Goal: Task Accomplishment & Management: Manage account settings

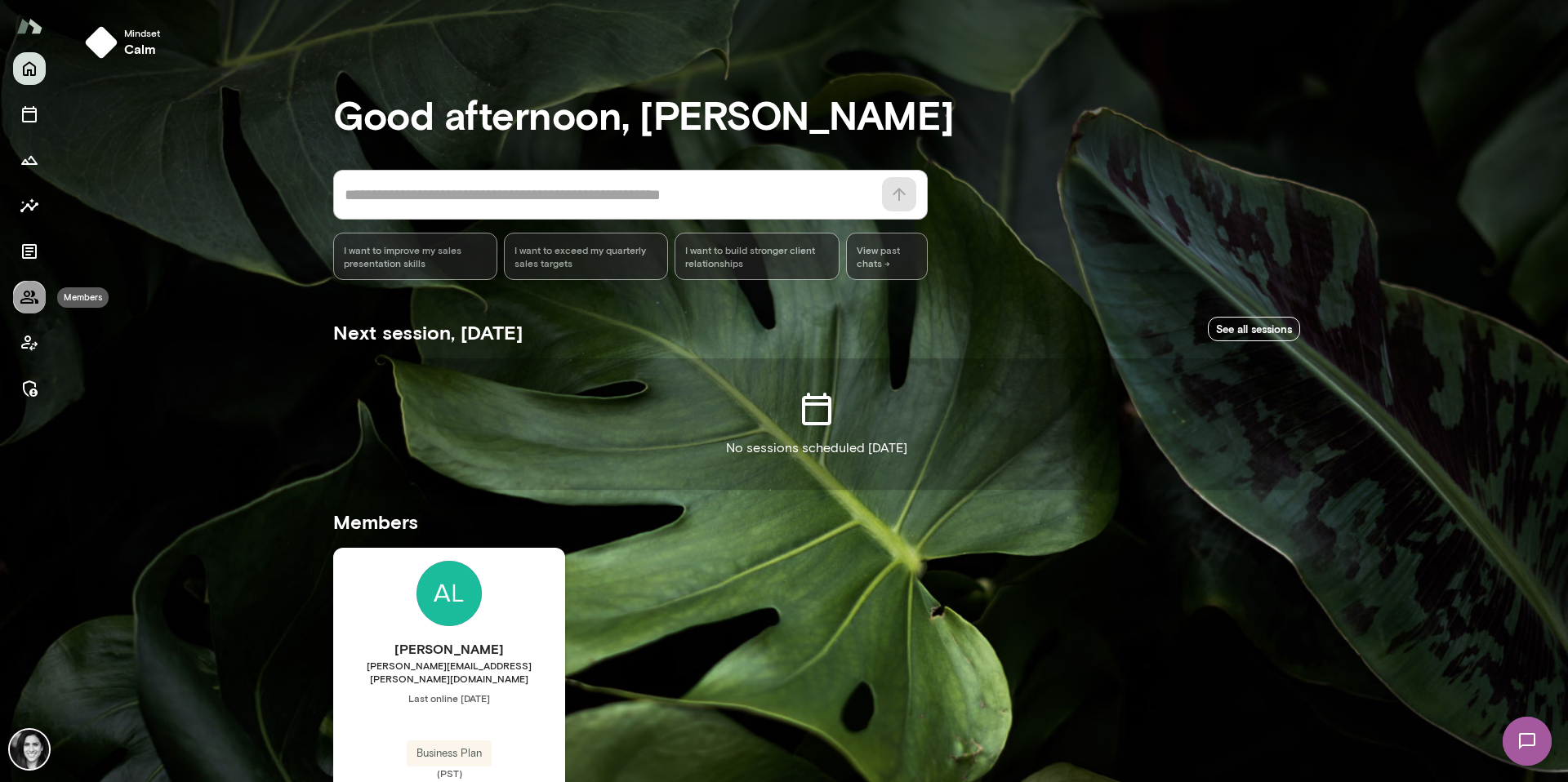
click at [32, 303] on icon "Members" at bounding box center [28, 297] width 19 height 19
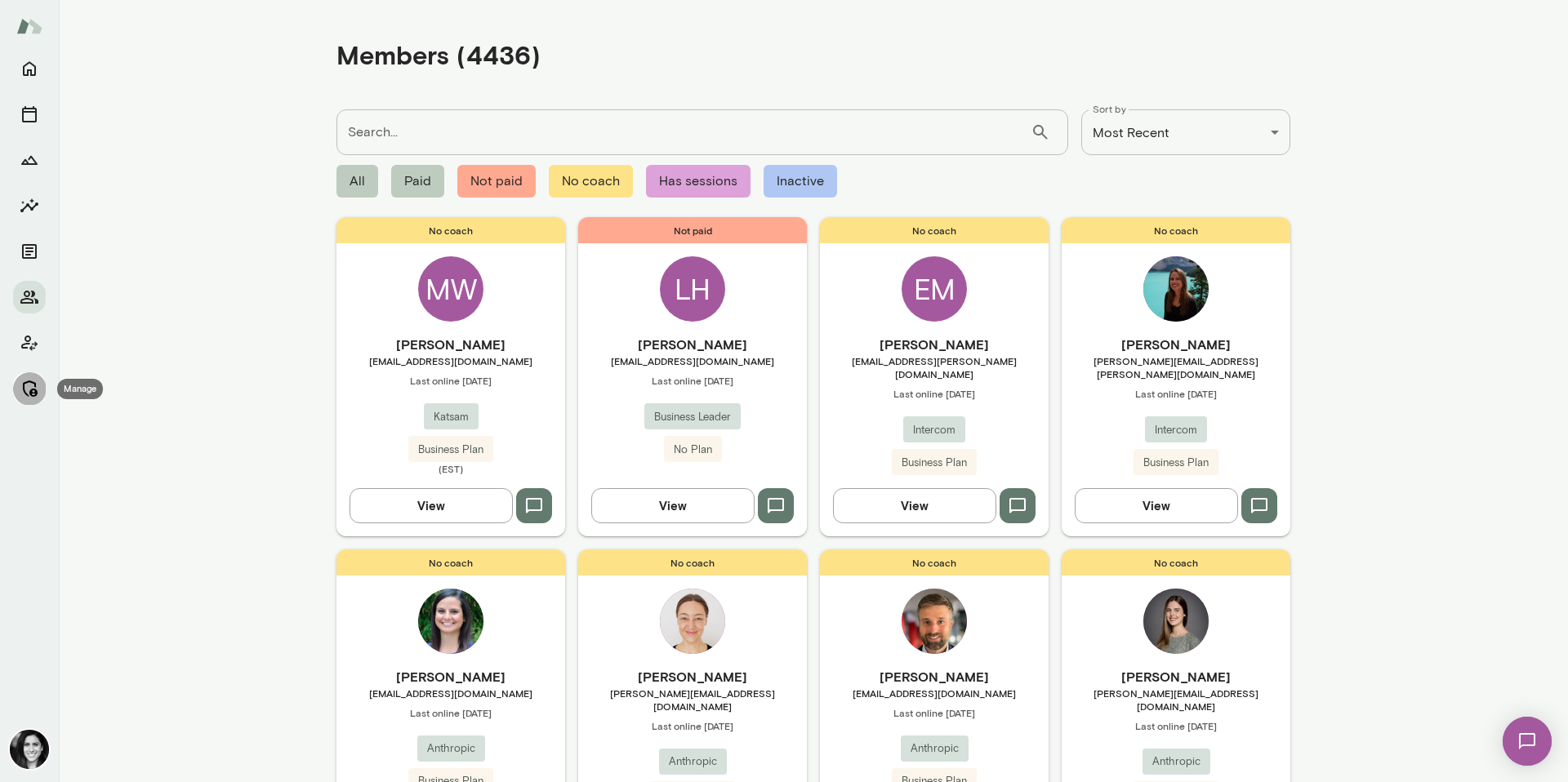
click at [29, 394] on icon "Manage" at bounding box center [30, 388] width 15 height 16
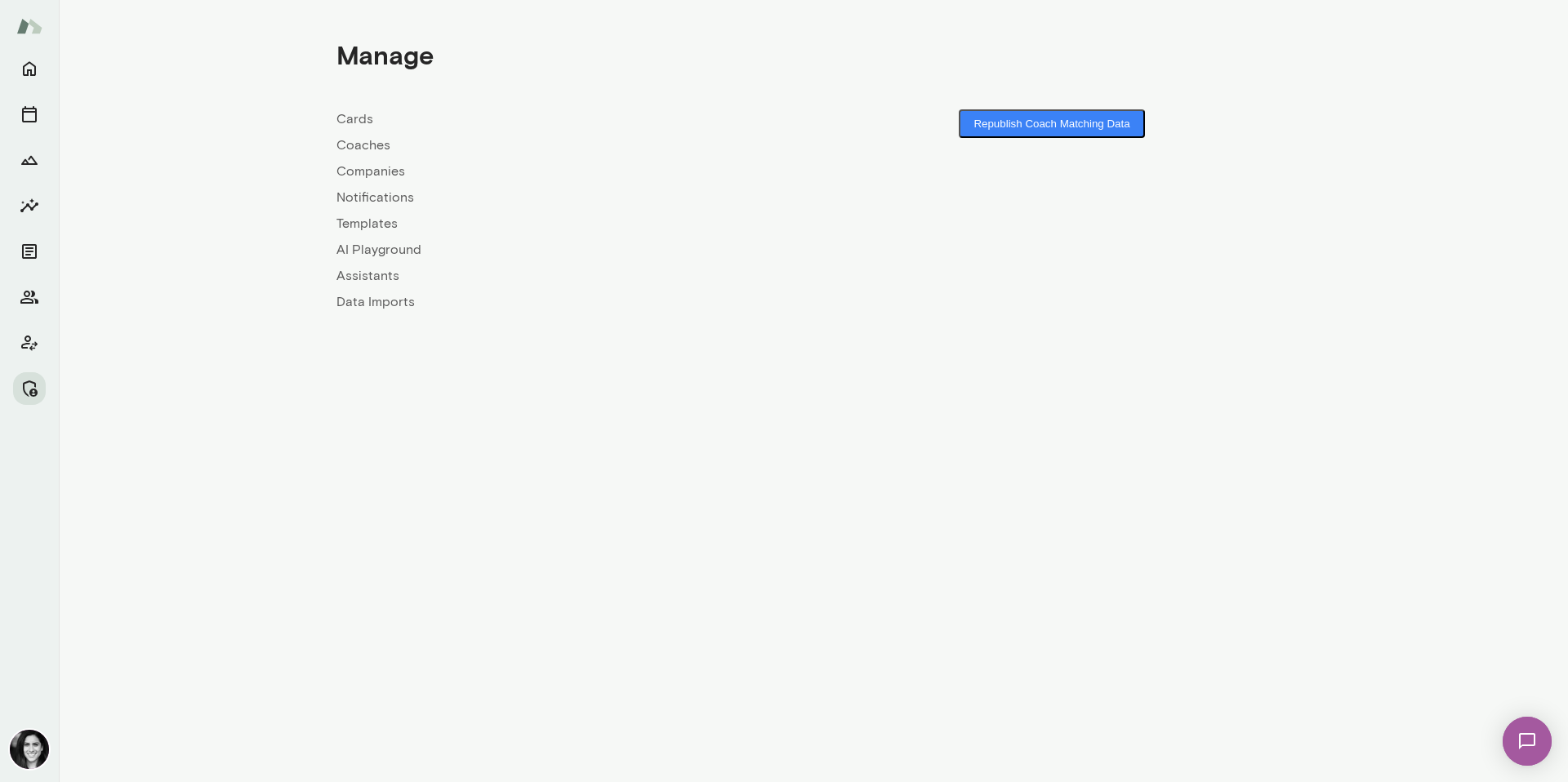
click at [356, 141] on link "Coaches" at bounding box center [575, 144] width 477 height 19
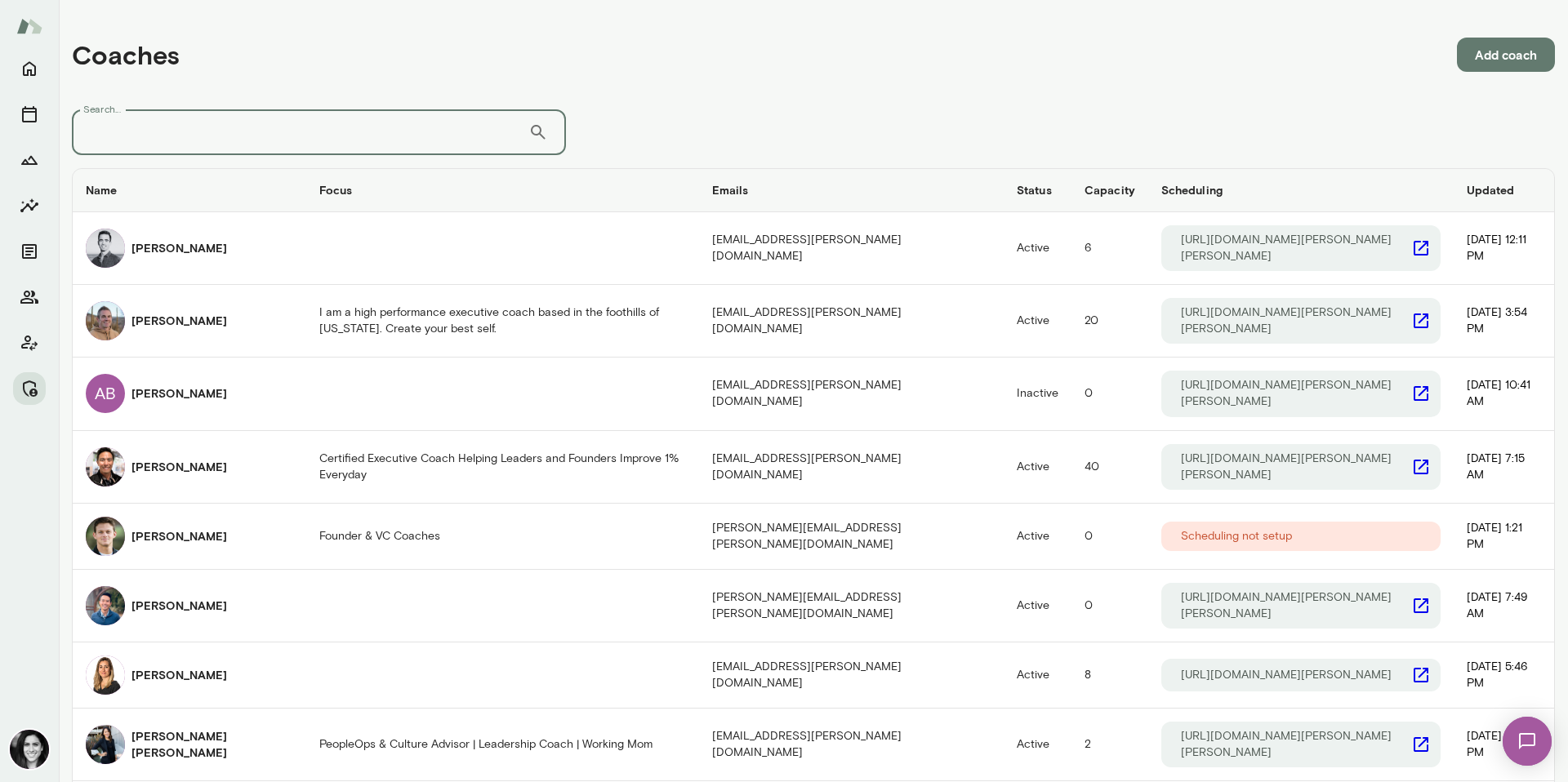
click at [115, 145] on input "Search..." at bounding box center [301, 132] width 457 height 46
type input "**********"
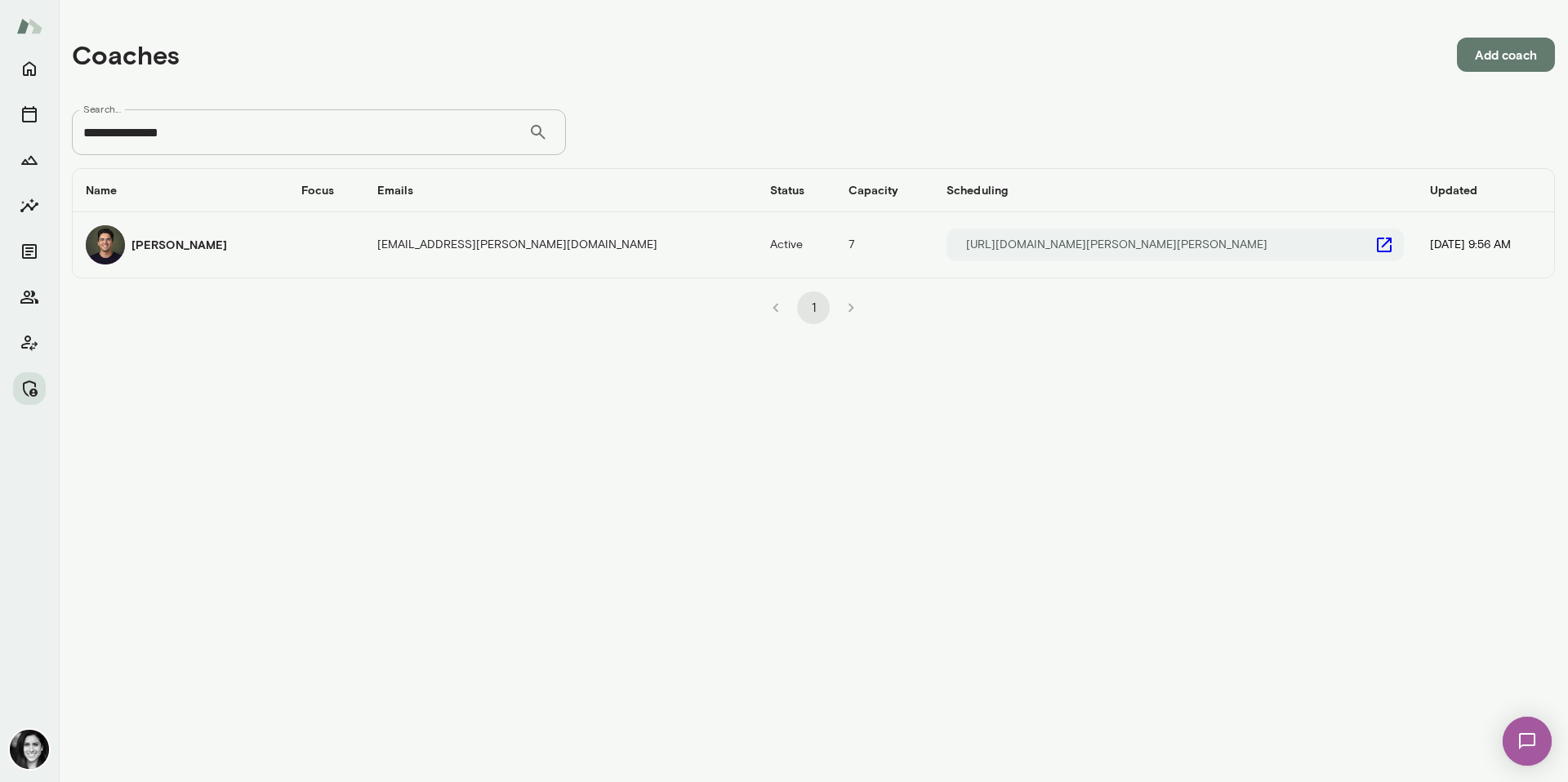
click at [126, 257] on div "Stephen Salinas" at bounding box center [180, 245] width 189 height 39
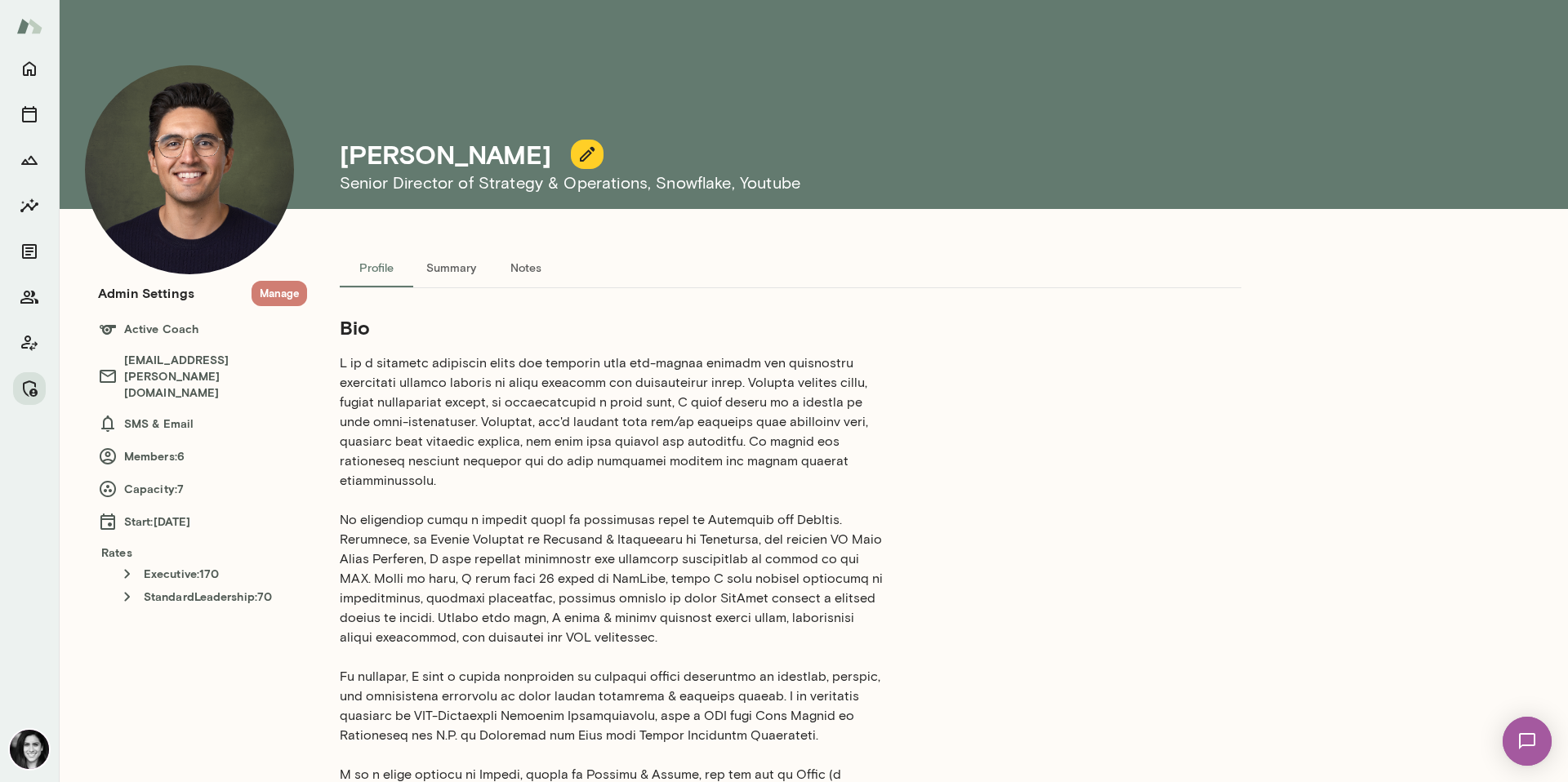
click at [293, 295] on button "Manage" at bounding box center [279, 293] width 56 height 26
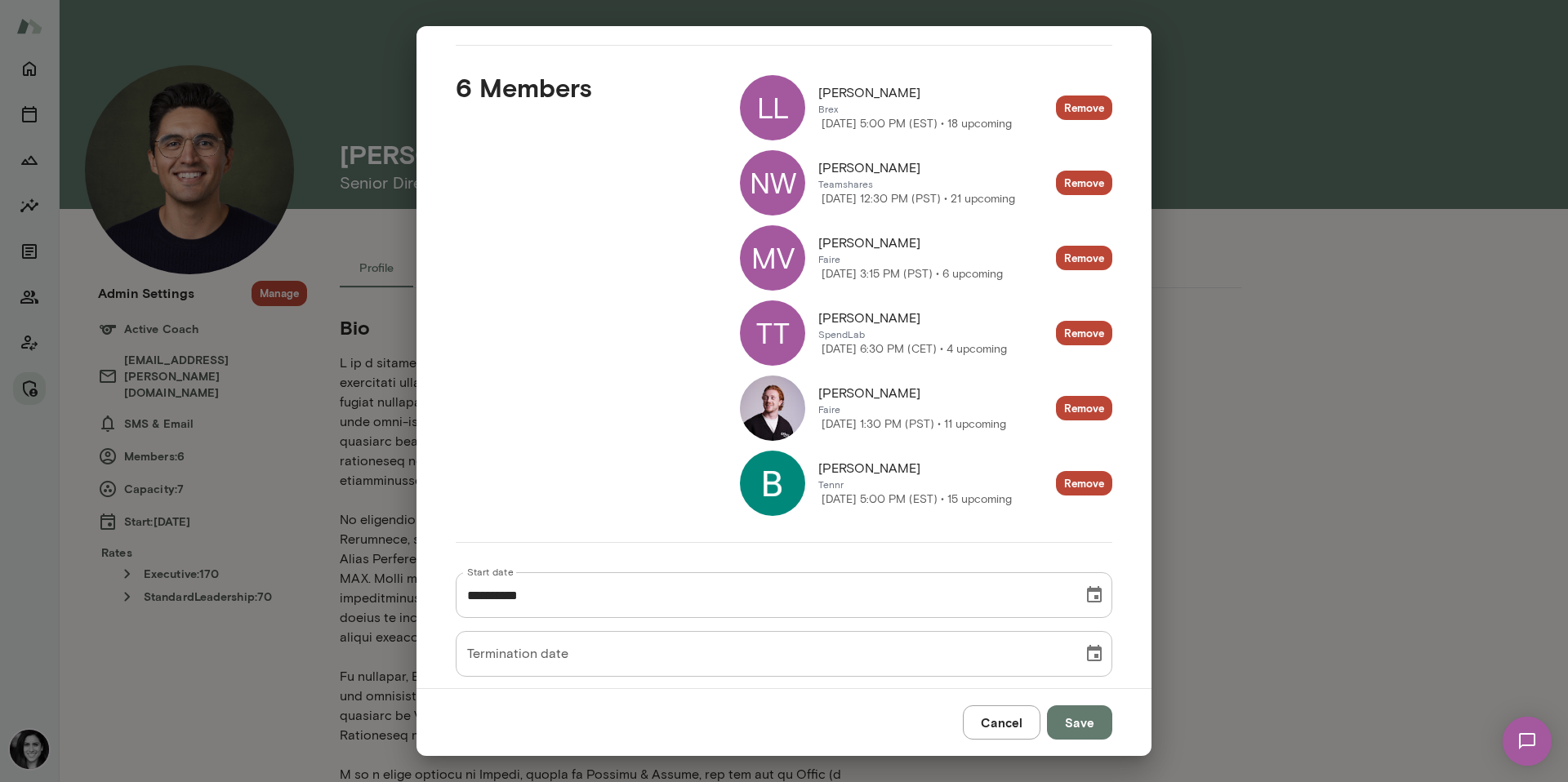
scroll to position [215, 0]
click at [723, 325] on div "LL Laura Lonardi Brex Tuesday, October 7 5:00 PM (EST) • 18 upcoming Remove NW …" at bounding box center [913, 280] width 398 height 467
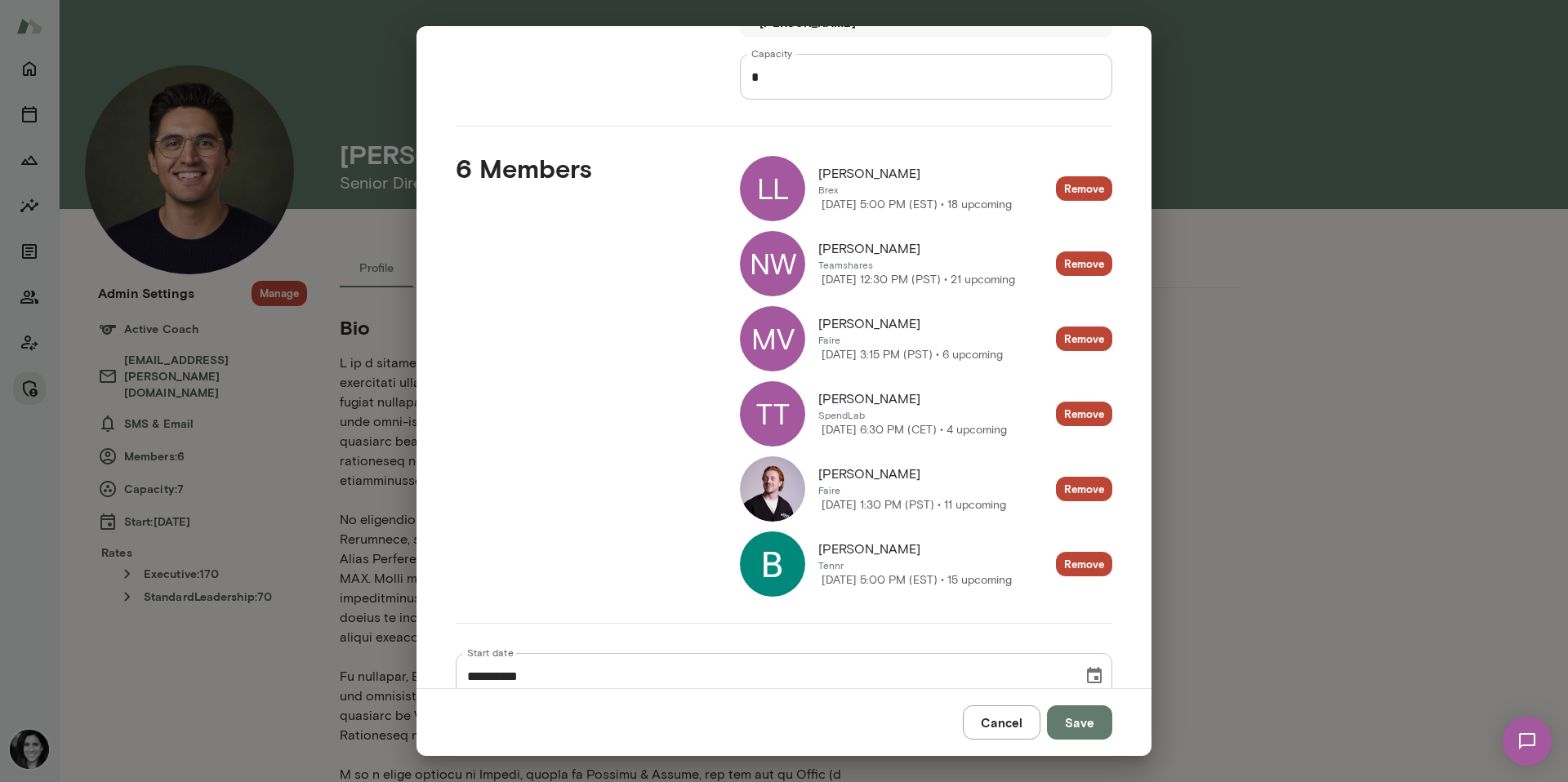
scroll to position [146, 0]
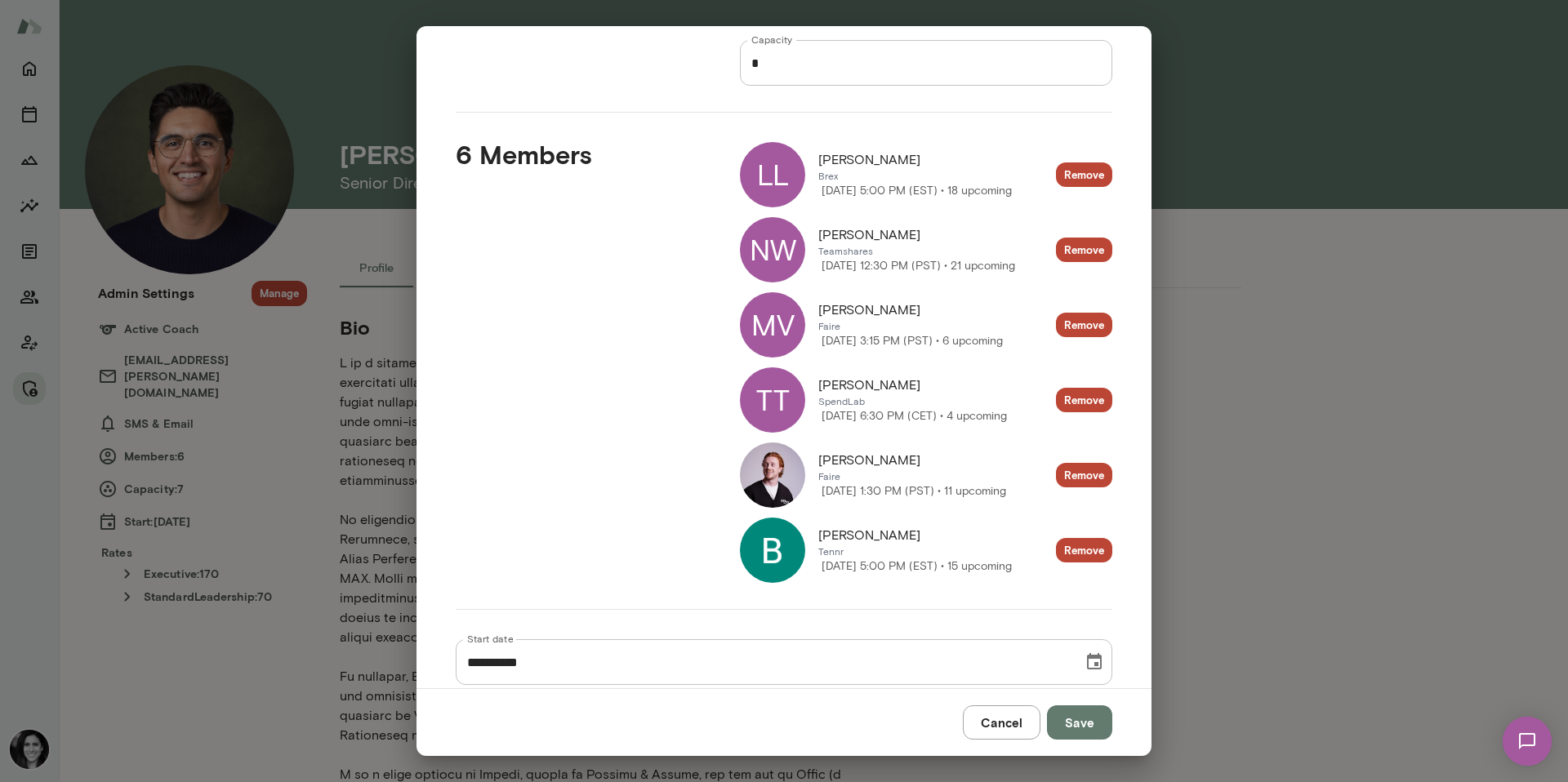
click at [780, 481] on img at bounding box center [773, 475] width 66 height 66
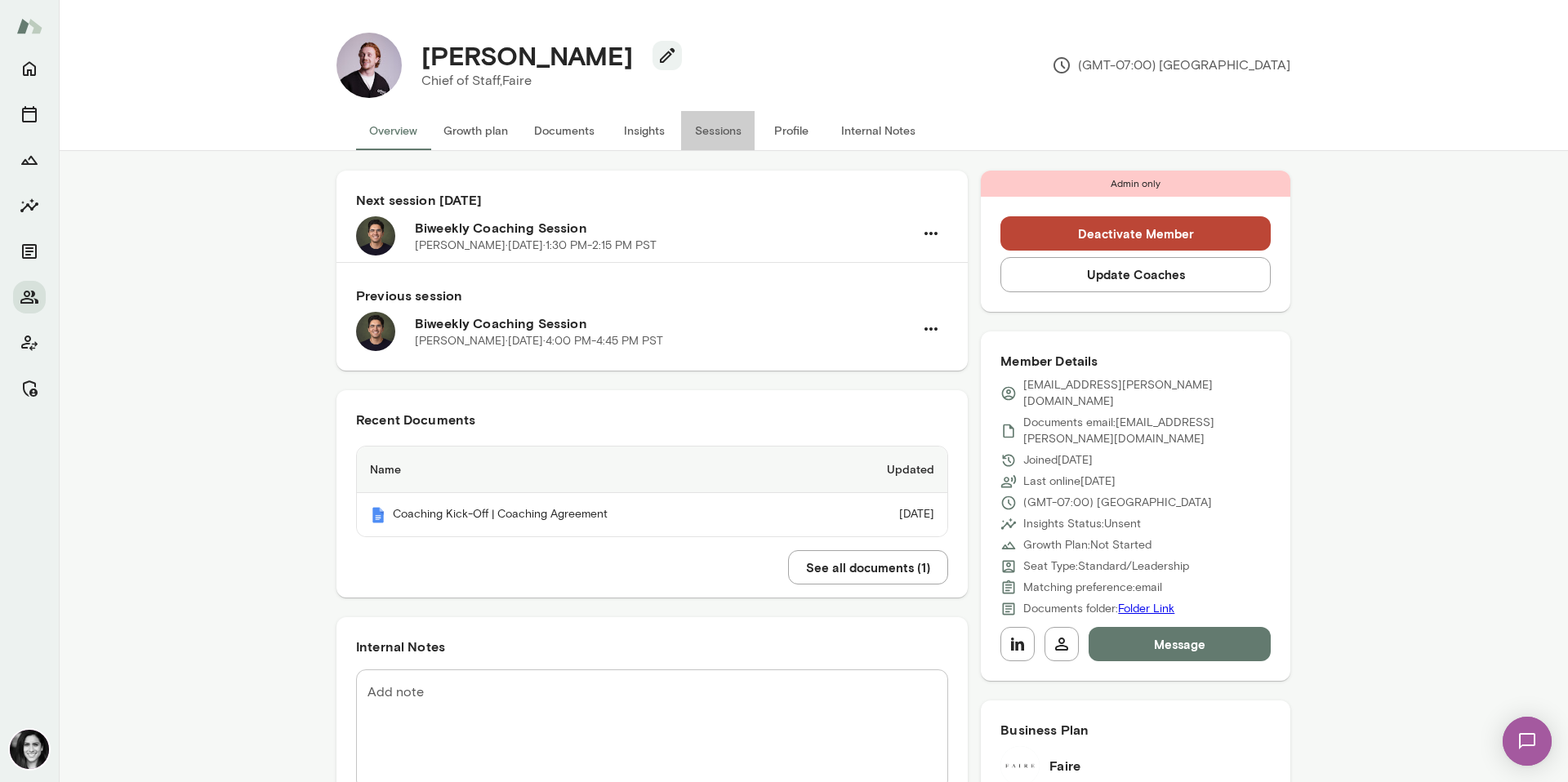
click at [716, 141] on button "Sessions" at bounding box center [717, 131] width 73 height 39
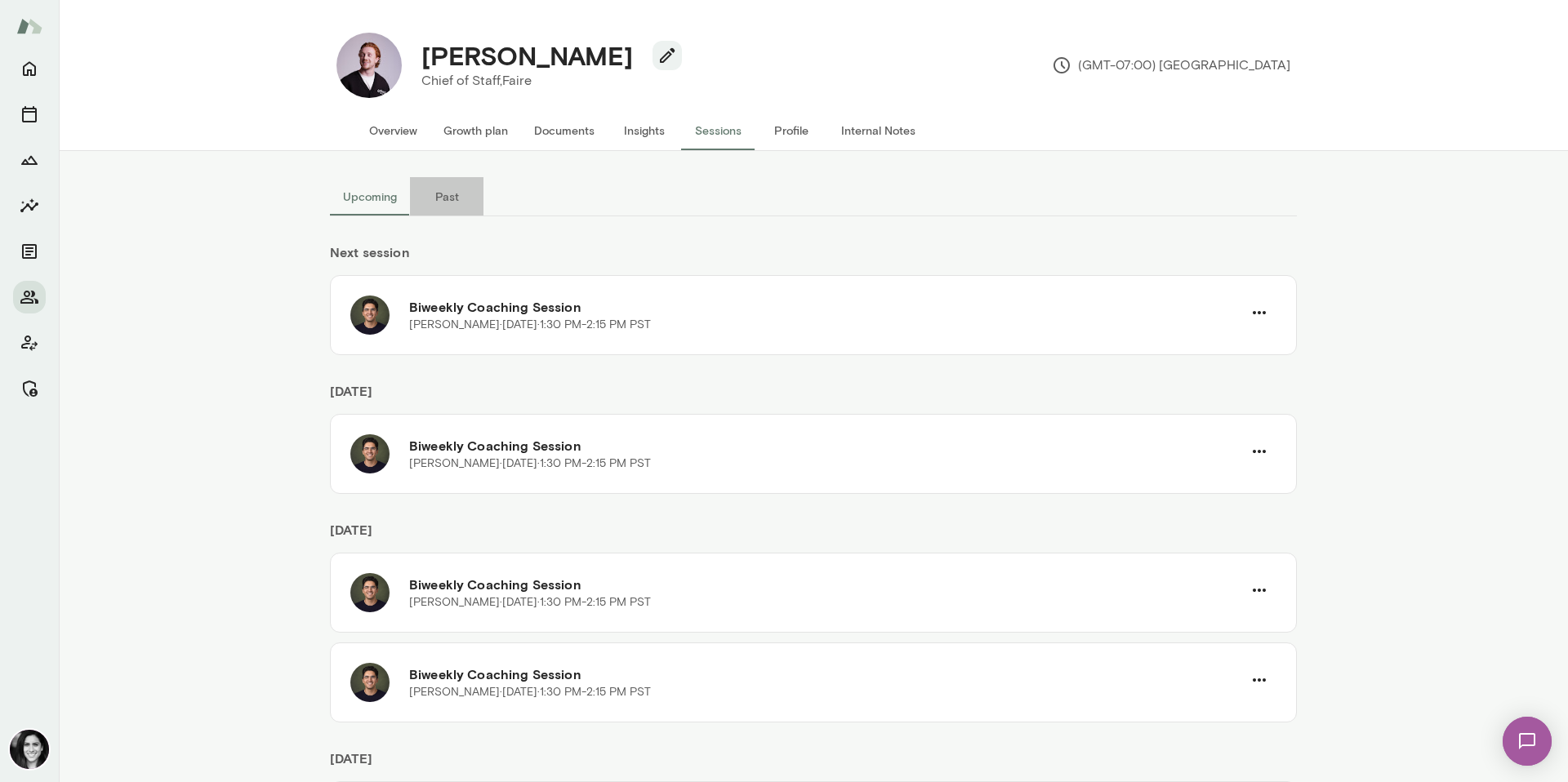
click at [438, 197] on button "Past" at bounding box center [447, 196] width 73 height 39
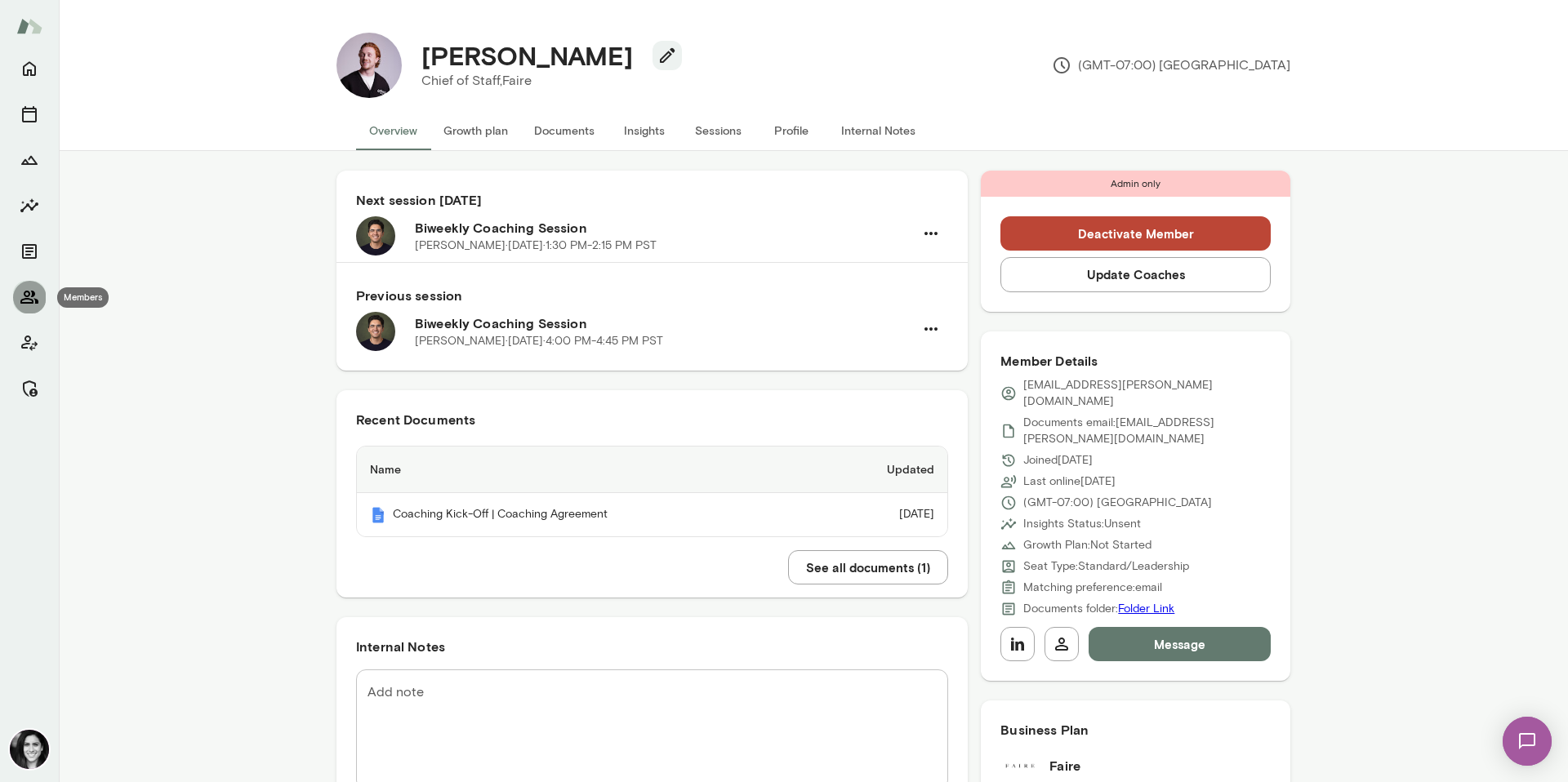
click at [19, 284] on button "Members" at bounding box center [29, 297] width 33 height 33
